Goal: Task Accomplishment & Management: Manage account settings

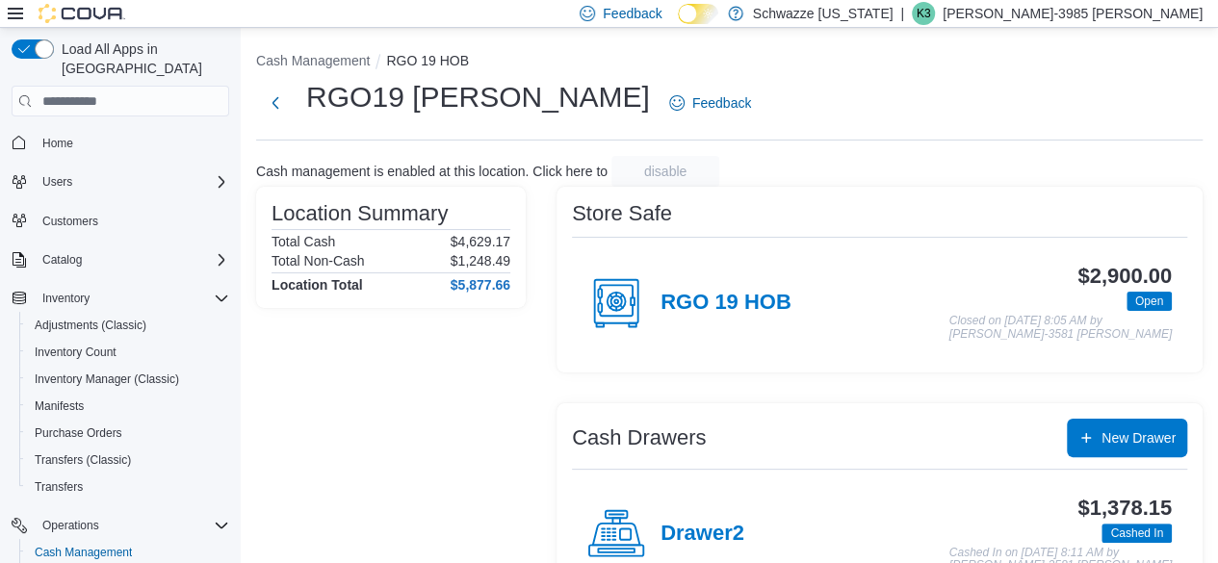
scroll to position [175, 0]
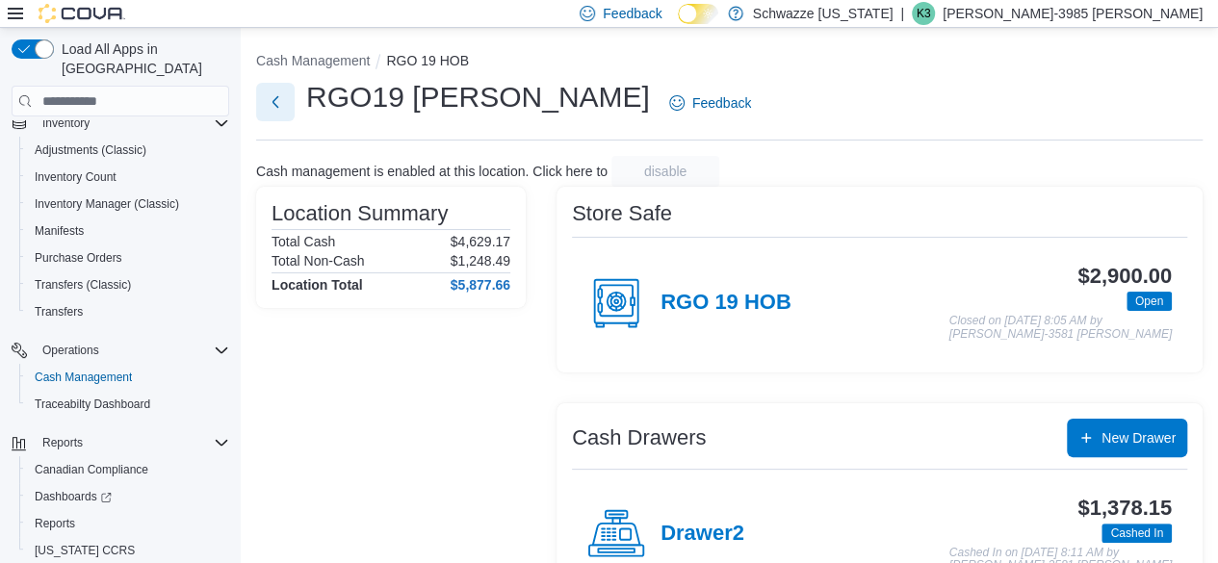
click at [283, 109] on button "Next" at bounding box center [275, 102] width 39 height 39
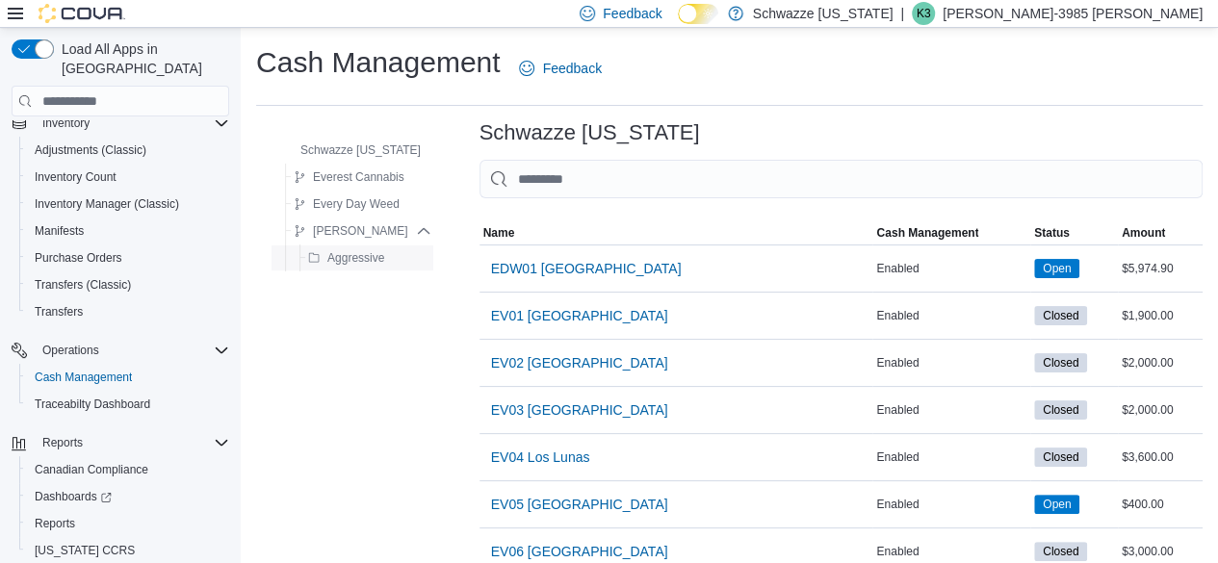
click at [374, 255] on span "Aggressive" at bounding box center [355, 257] width 57 height 15
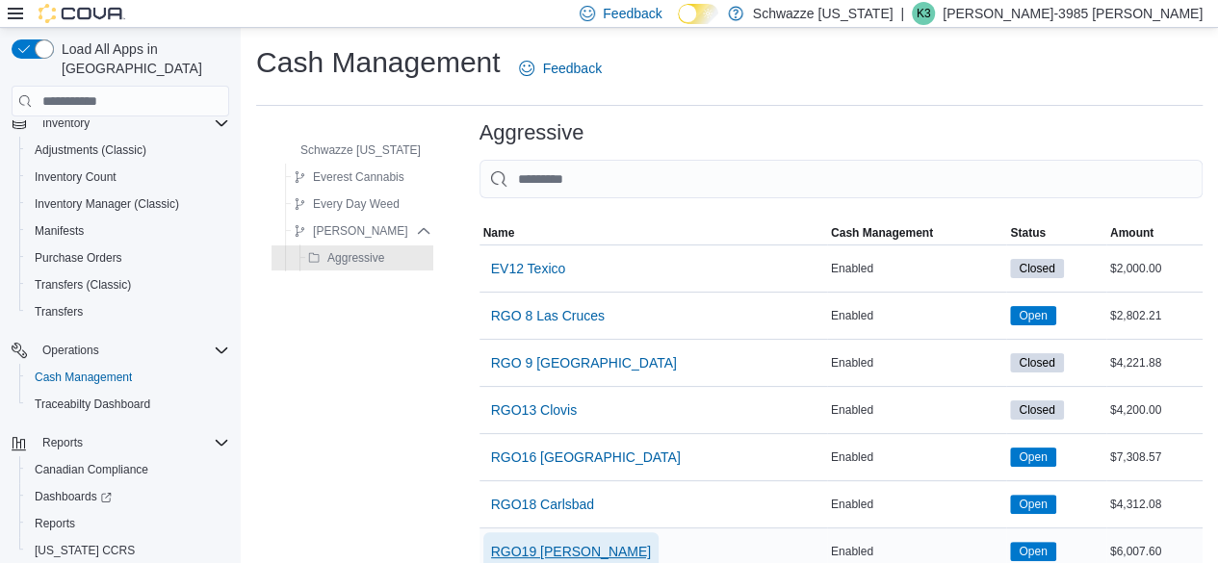
click at [558, 546] on span "RGO19 [PERSON_NAME]" at bounding box center [571, 551] width 161 height 19
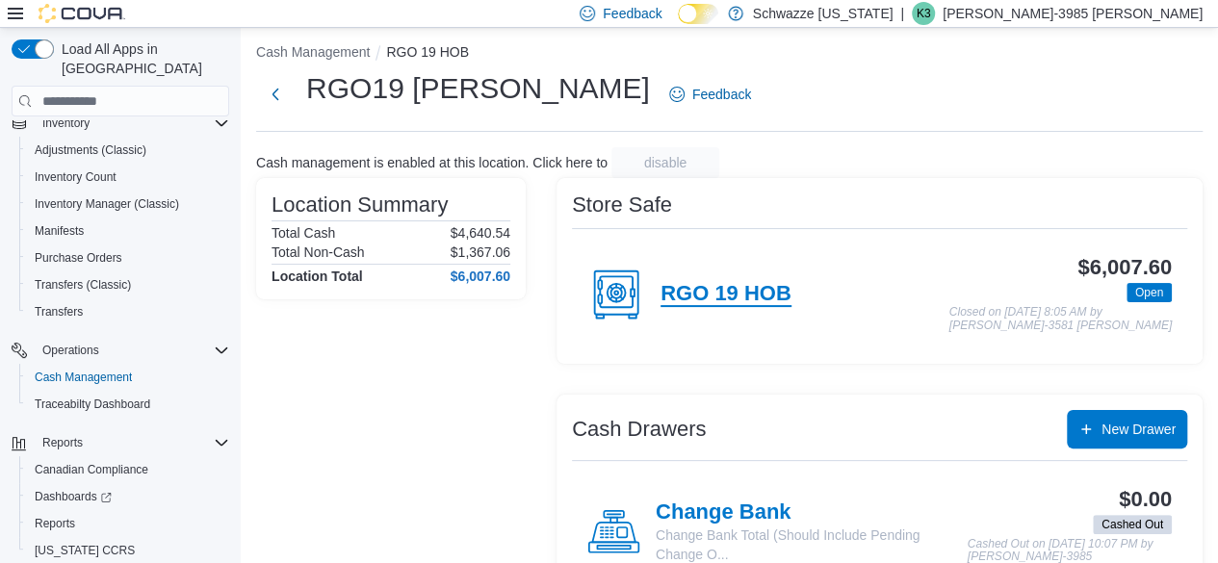
scroll to position [8, 0]
click at [685, 283] on h4 "RGO 19 HOB" at bounding box center [725, 295] width 131 height 25
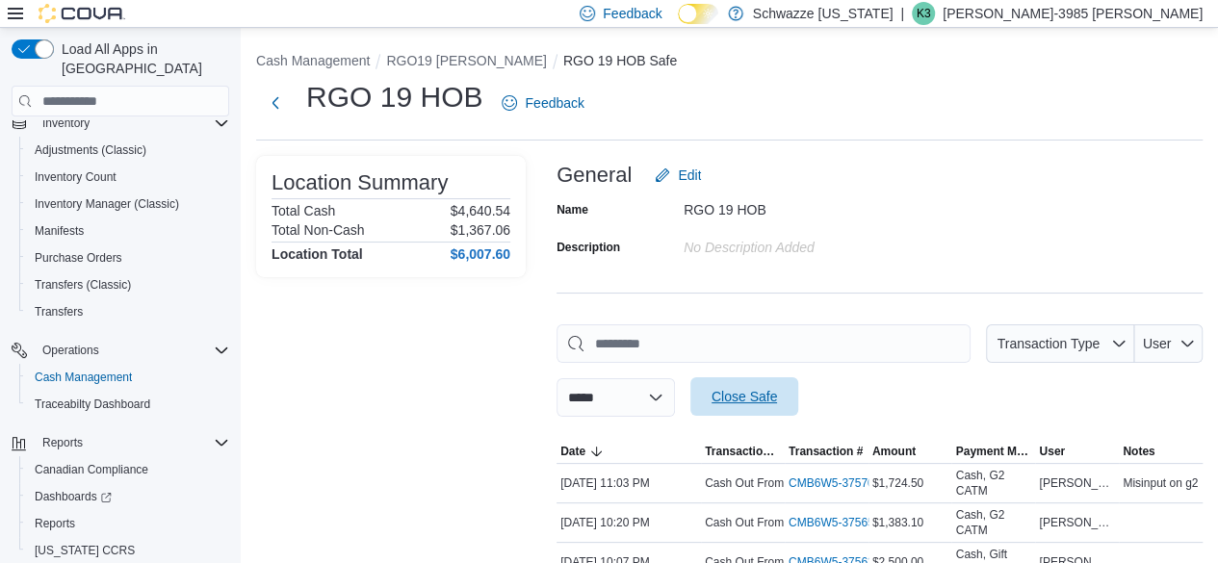
click at [777, 392] on span "Close Safe" at bounding box center [743, 396] width 65 height 19
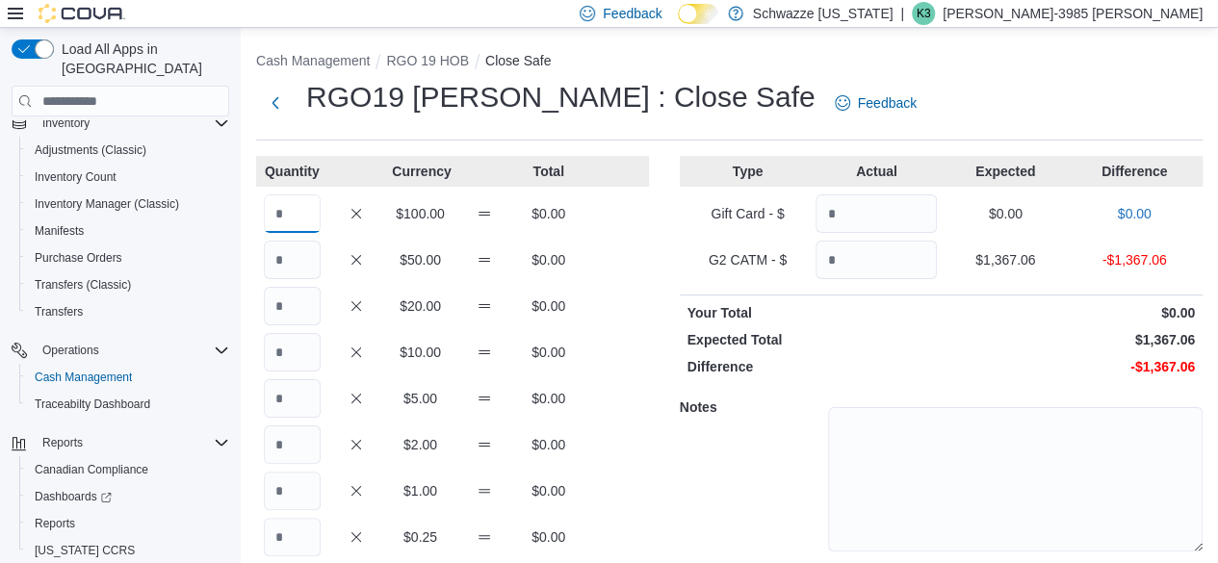
click at [293, 203] on input "Quantity" at bounding box center [292, 213] width 57 height 39
type input "*"
type input "**"
type input "*"
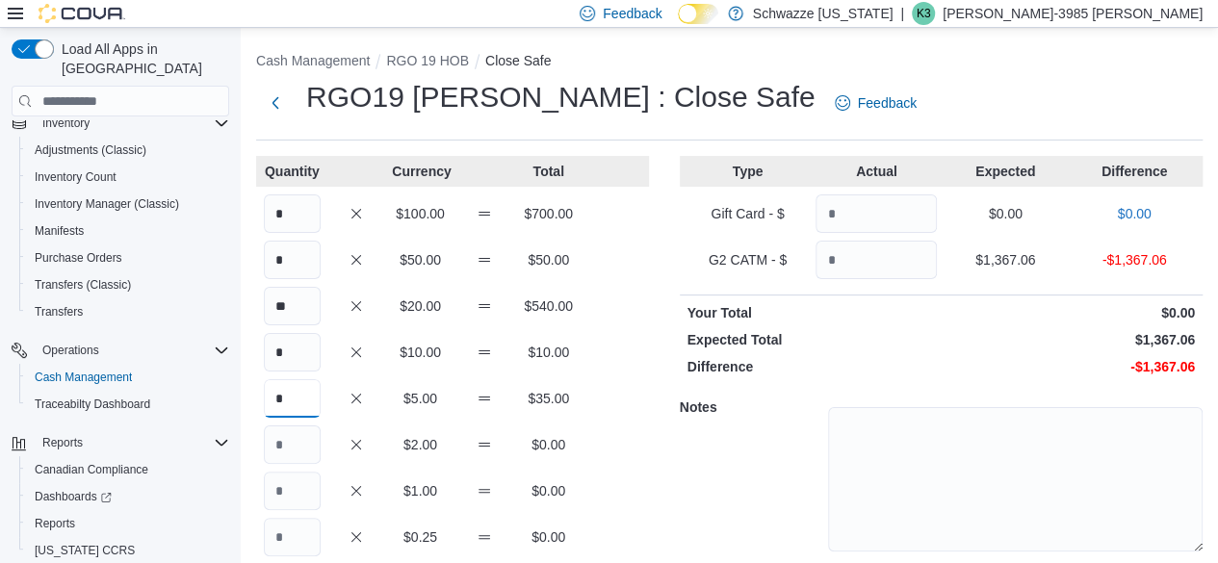
type input "*"
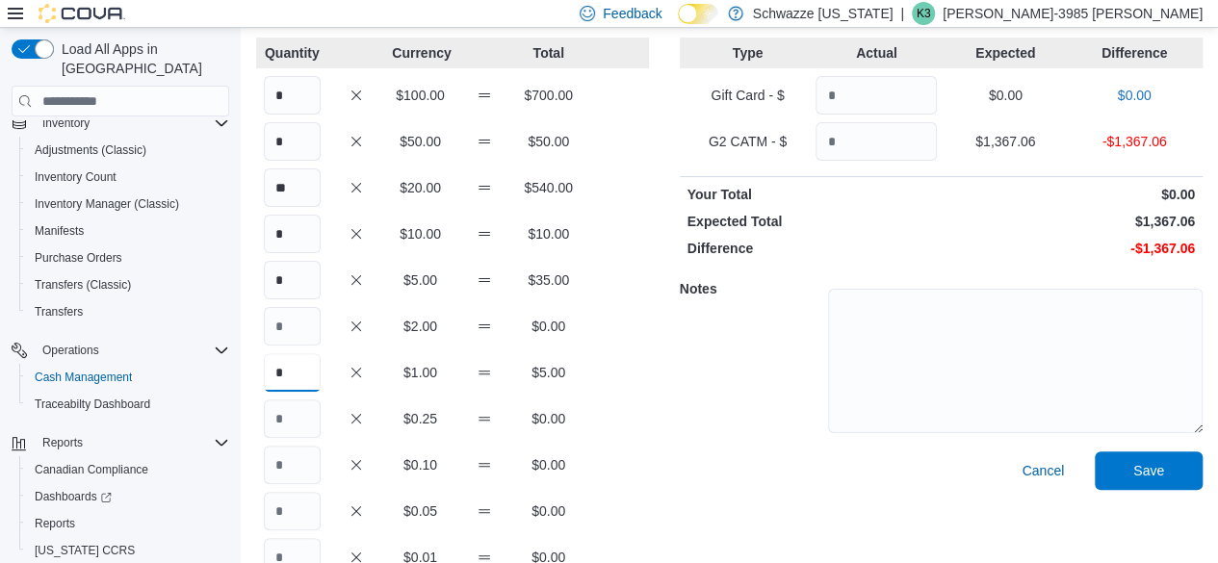
scroll to position [120, 0]
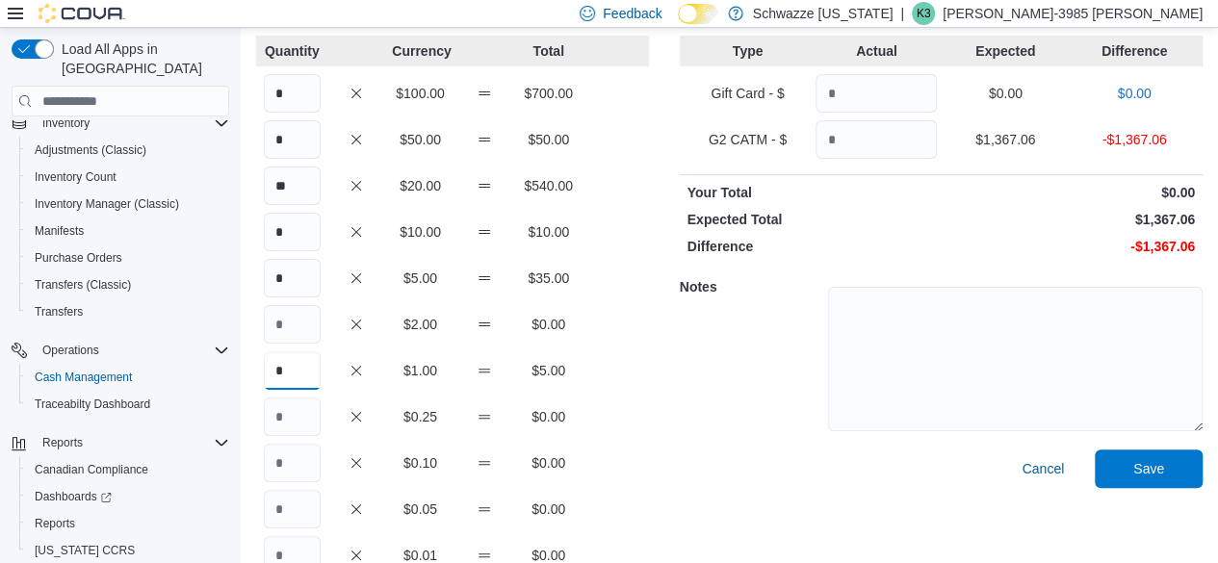
type input "*"
click at [308, 415] on input "Quantity" at bounding box center [292, 417] width 57 height 39
type input "*"
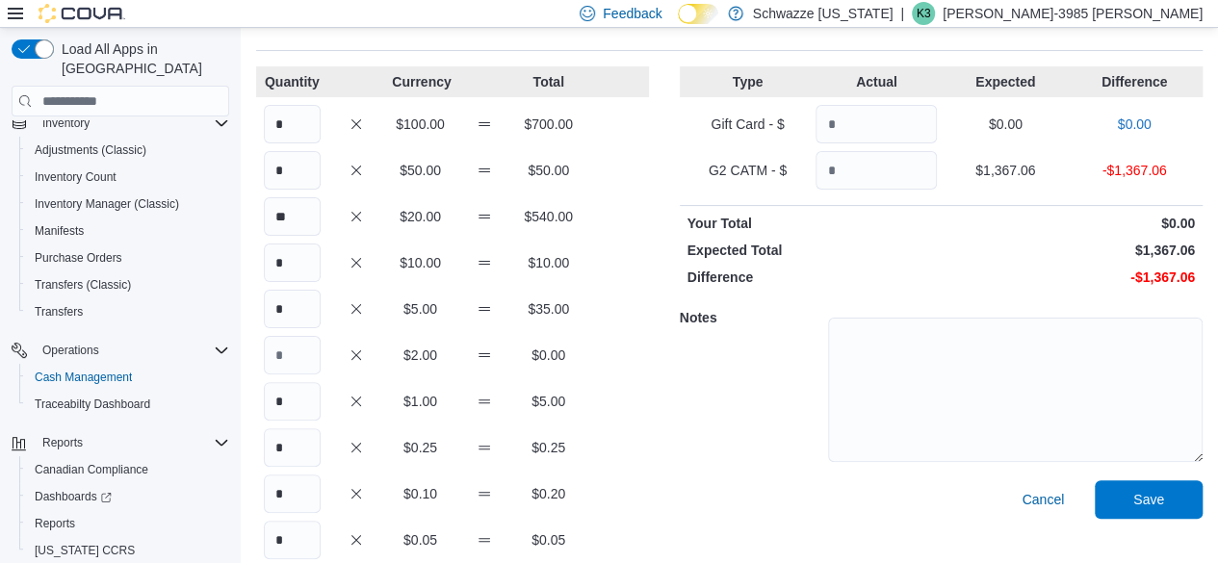
scroll to position [89, 0]
type input "*"
click at [295, 127] on input "*" at bounding box center [292, 125] width 57 height 39
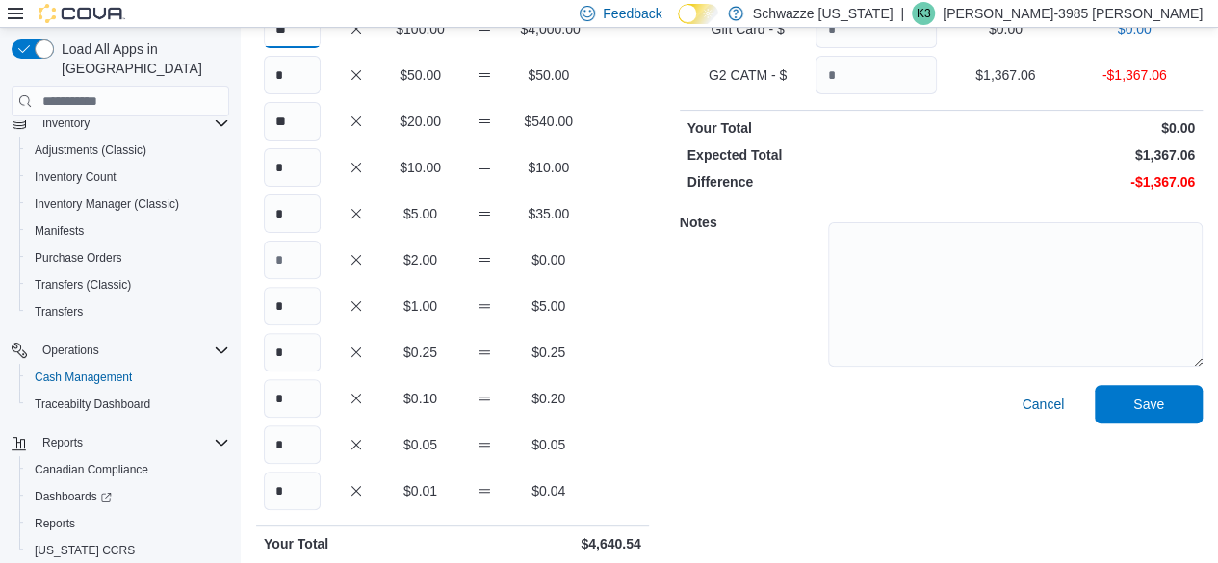
scroll to position [184, 0]
type input "**"
click at [863, 76] on input "Quantity" at bounding box center [875, 76] width 121 height 39
type input "*******"
click at [1164, 397] on span "Save" at bounding box center [1148, 404] width 31 height 19
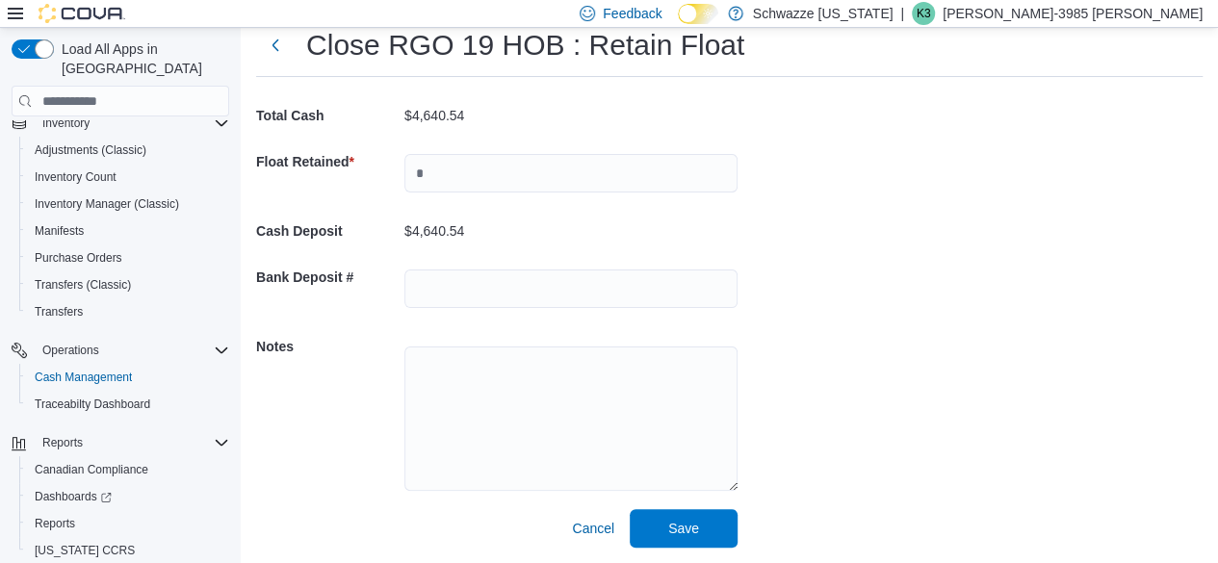
scroll to position [64, 0]
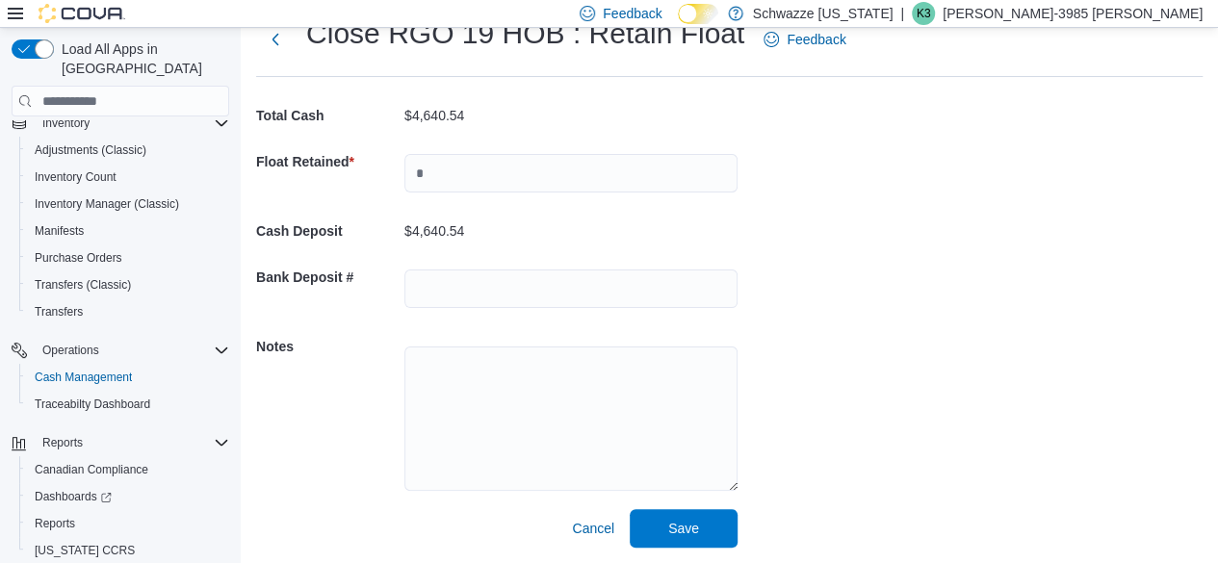
click at [449, 193] on div at bounding box center [570, 173] width 333 height 62
click at [444, 172] on input "text" at bounding box center [570, 173] width 333 height 39
type input "****"
click at [475, 299] on input "text" at bounding box center [570, 289] width 333 height 39
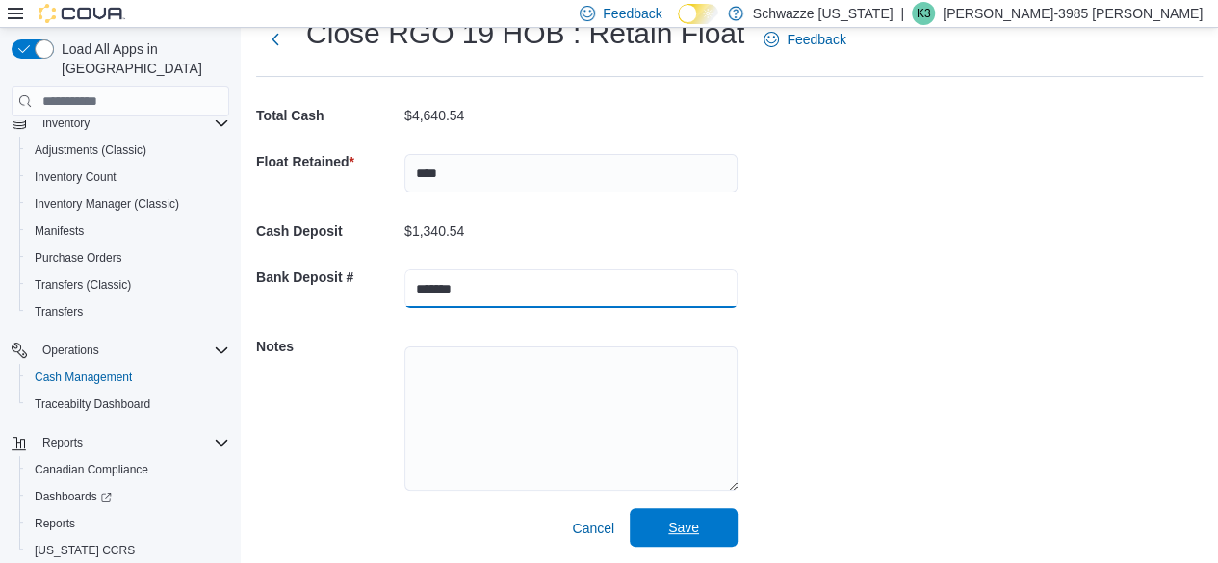
type input "*******"
click at [711, 510] on span "Save" at bounding box center [683, 527] width 85 height 39
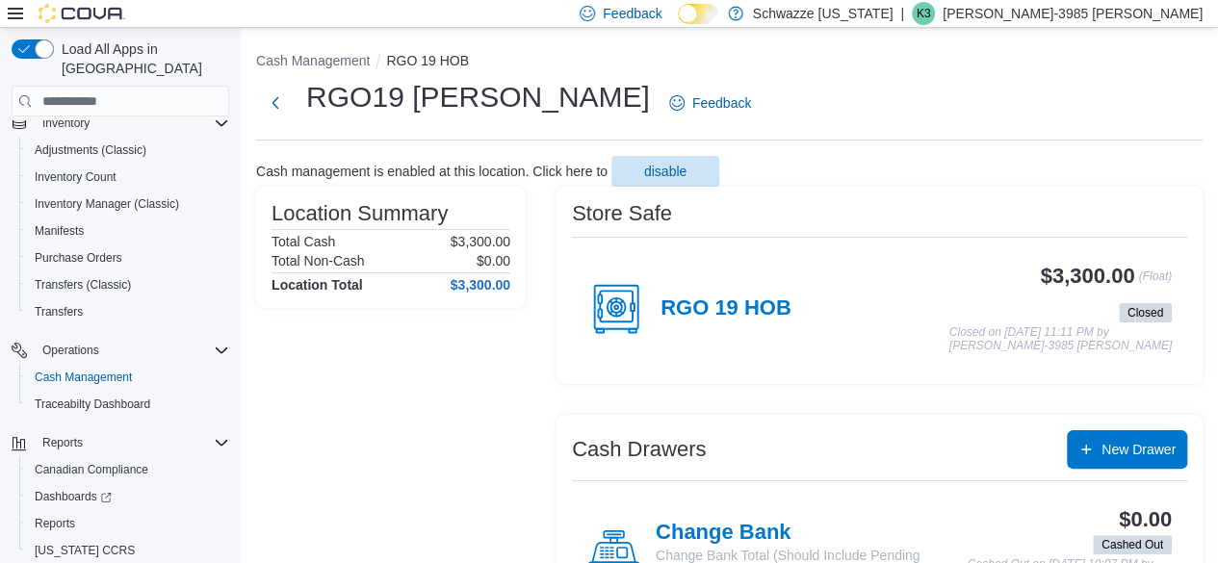
click at [1151, 7] on p "[PERSON_NAME]-3985 [PERSON_NAME]" at bounding box center [1073, 13] width 260 height 23
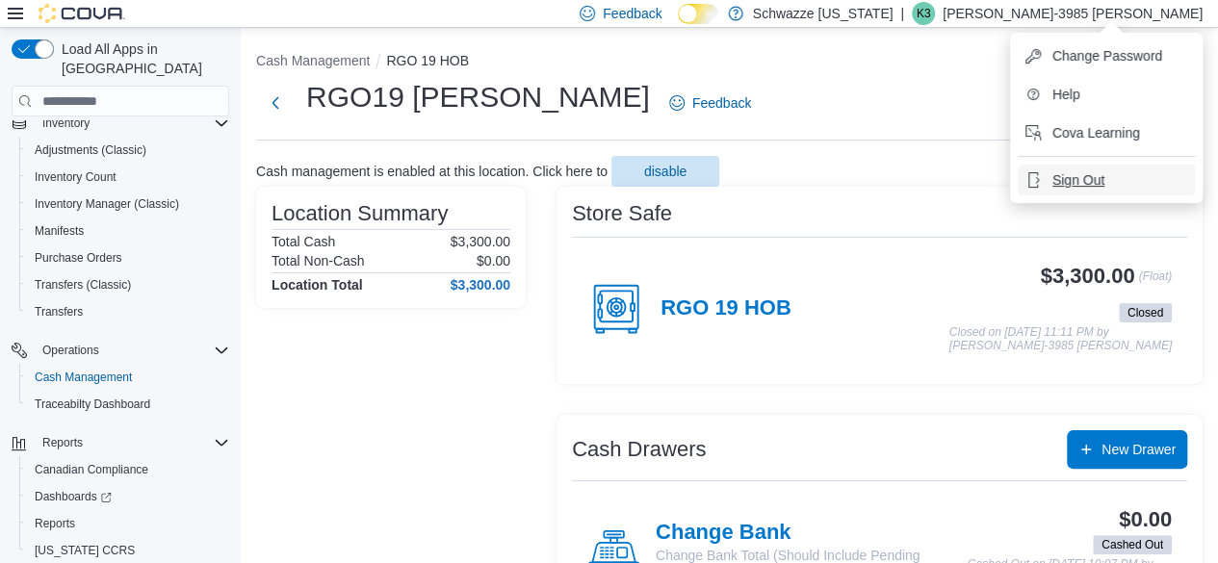
click at [1106, 182] on button "Sign Out" at bounding box center [1106, 180] width 177 height 31
